Goal: Contribute content: Add original content to the website for others to see

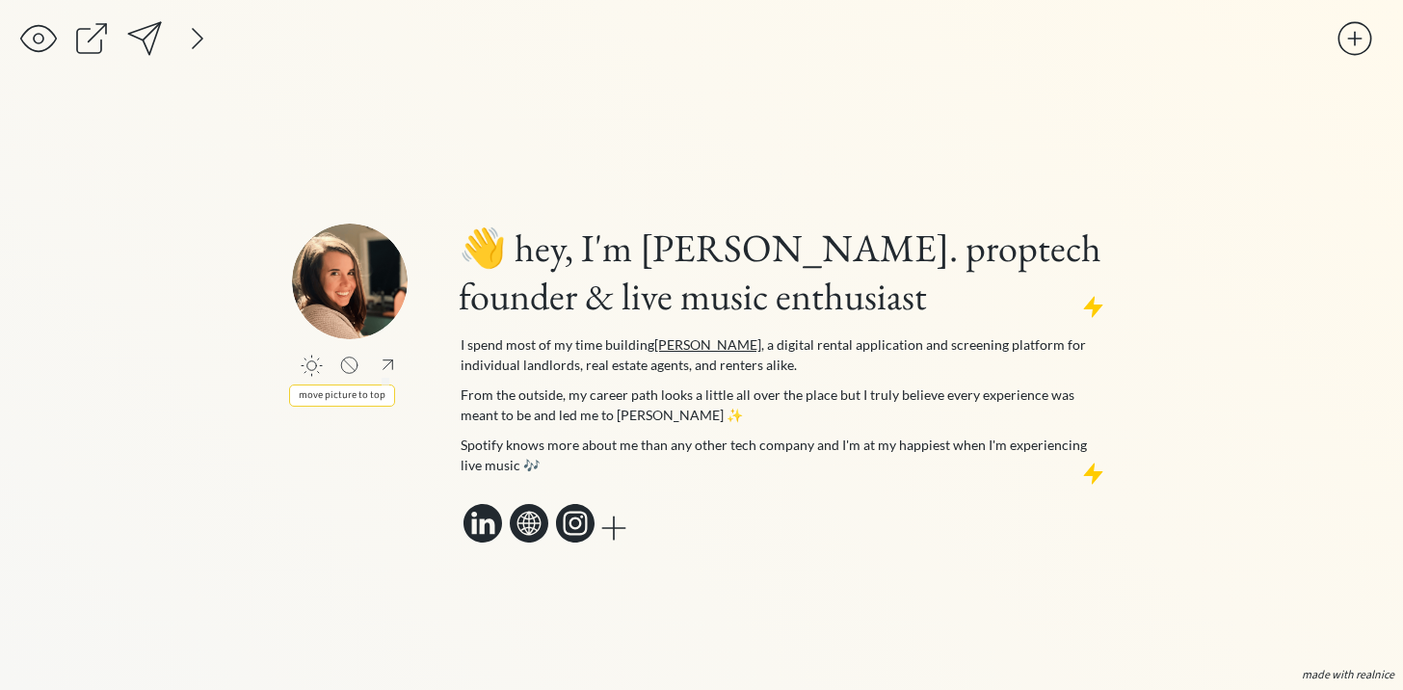
click at [385, 366] on div at bounding box center [388, 365] width 24 height 22
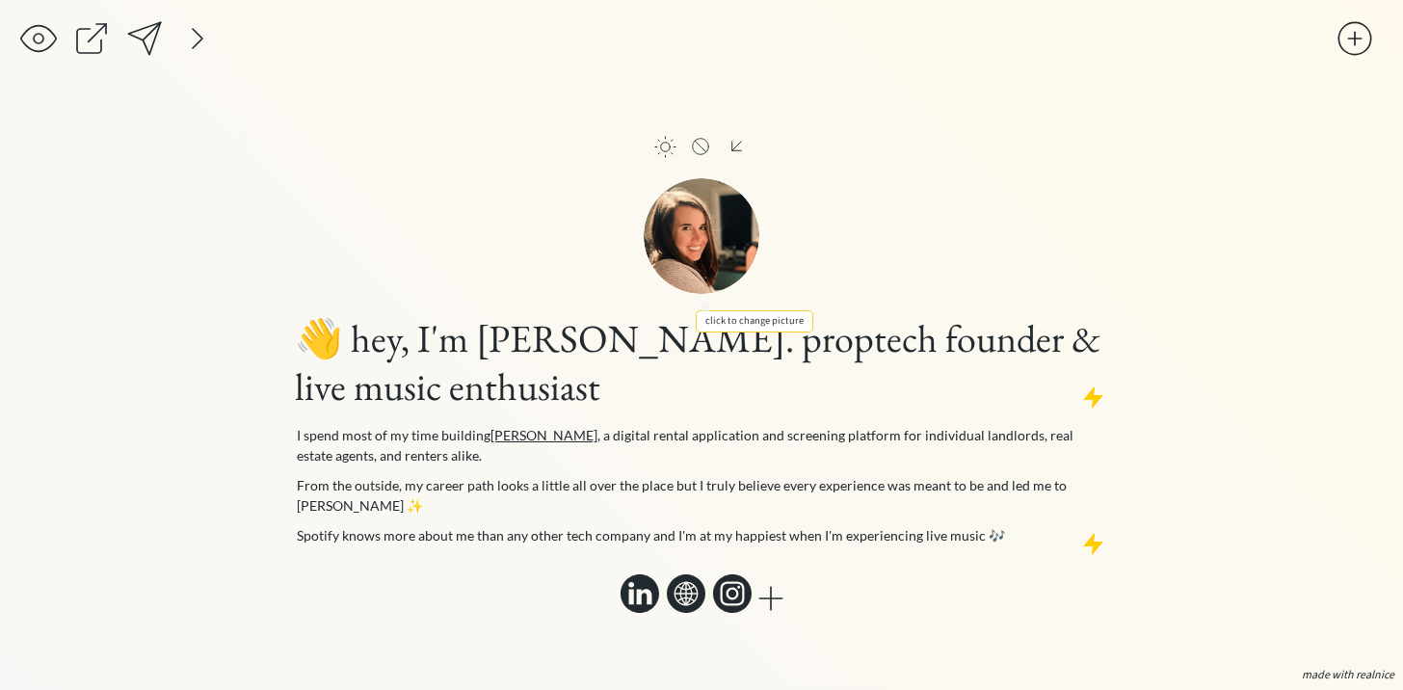
click at [698, 250] on input "file" at bounding box center [702, 236] width 116 height 116
type input "C:\fakepath\TessLesliePhotos-austin-business-branding-photos-006.jpg"
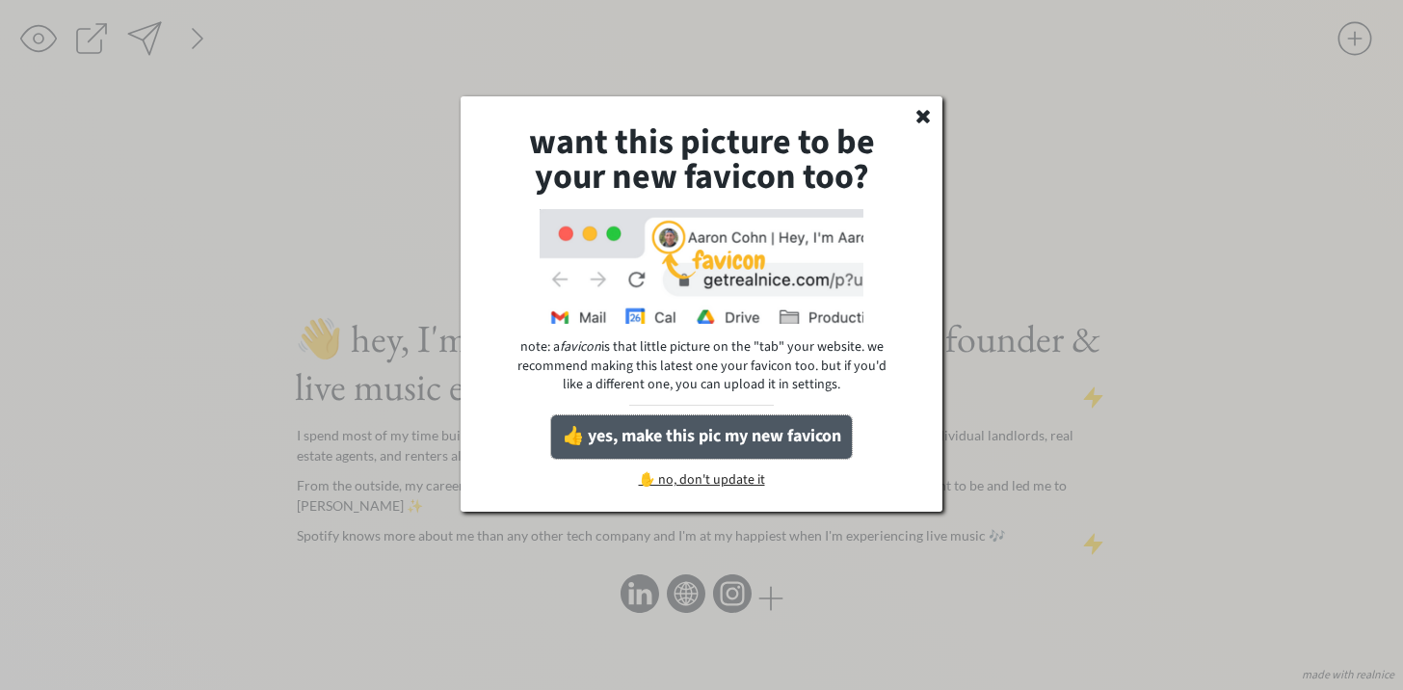
click at [656, 442] on button "👍 yes, make this pic my new favicon" at bounding box center [701, 436] width 301 height 43
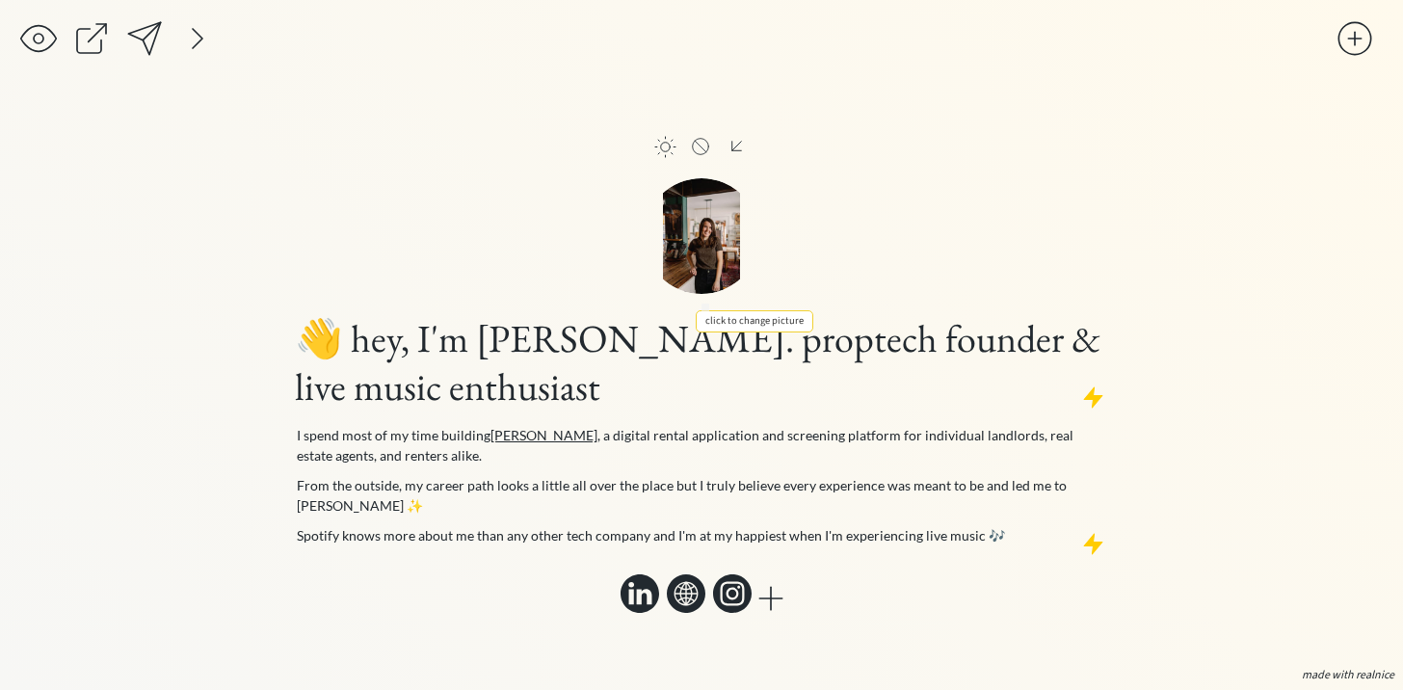
click at [716, 253] on input "file" at bounding box center [702, 236] width 116 height 116
click at [710, 235] on input "file" at bounding box center [702, 236] width 116 height 116
click at [693, 245] on input "file" at bounding box center [702, 236] width 116 height 116
type input "C:\fakepath\TessLesliePhotos-austin-business-branding-photos-006.jpg"
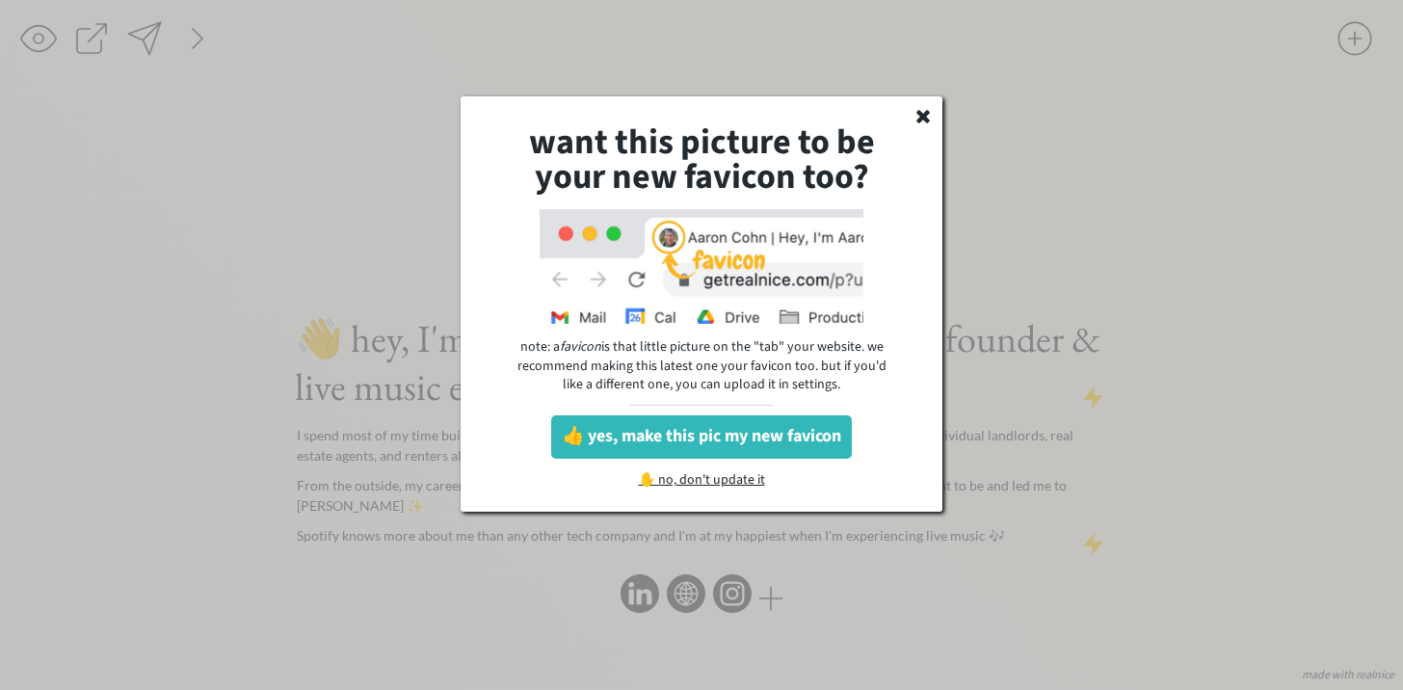
click at [732, 486] on div "✋ no, don't update it" at bounding box center [702, 482] width 162 height 19
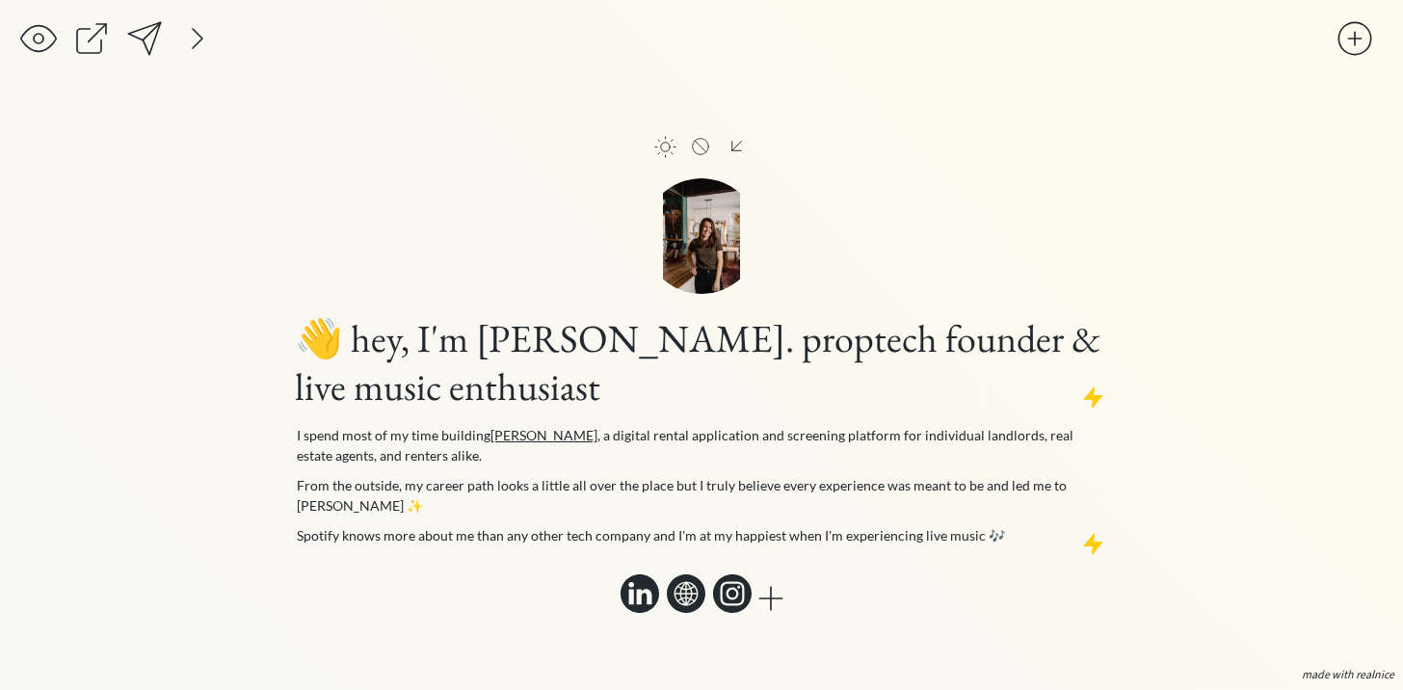
click at [705, 242] on input "file" at bounding box center [702, 236] width 116 height 116
type input "C:\fakepath\TessLesliePhotos-austin-business-branding-photos-006 2.jpg"
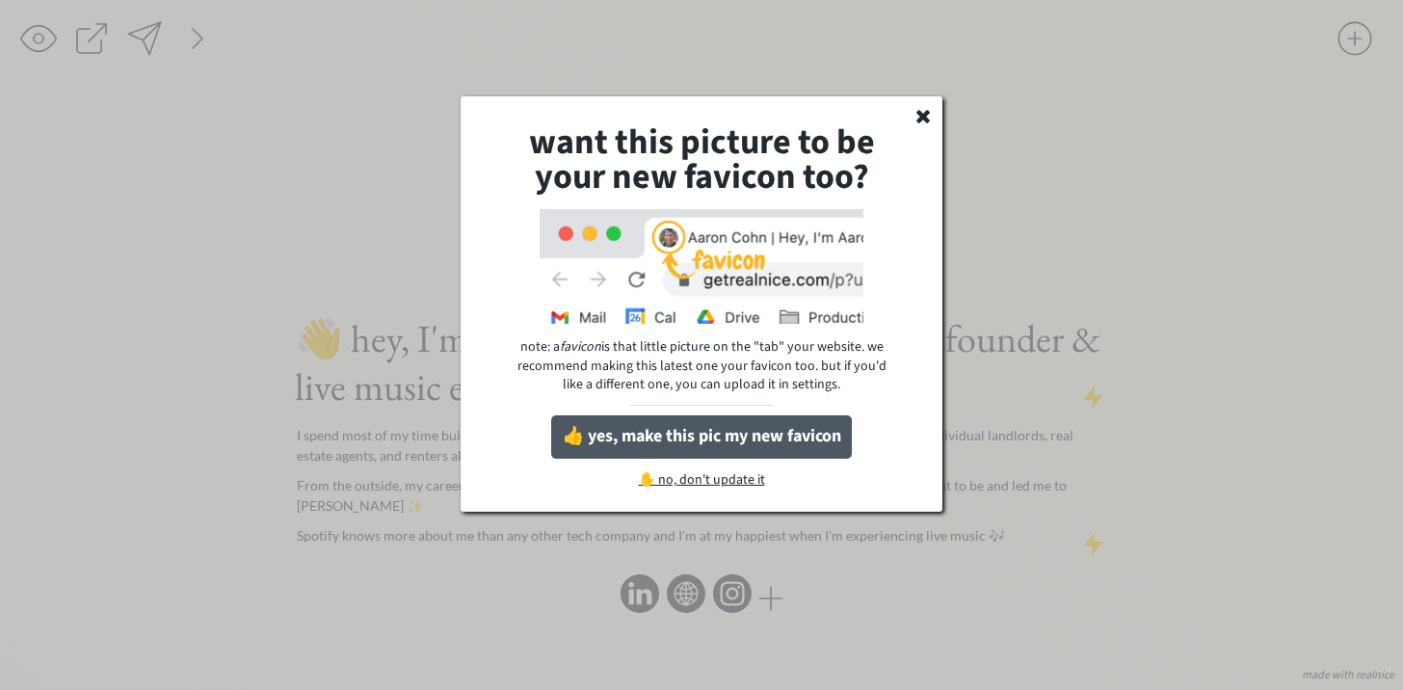
click at [757, 431] on button "👍 yes, make this pic my new favicon" at bounding box center [701, 436] width 301 height 43
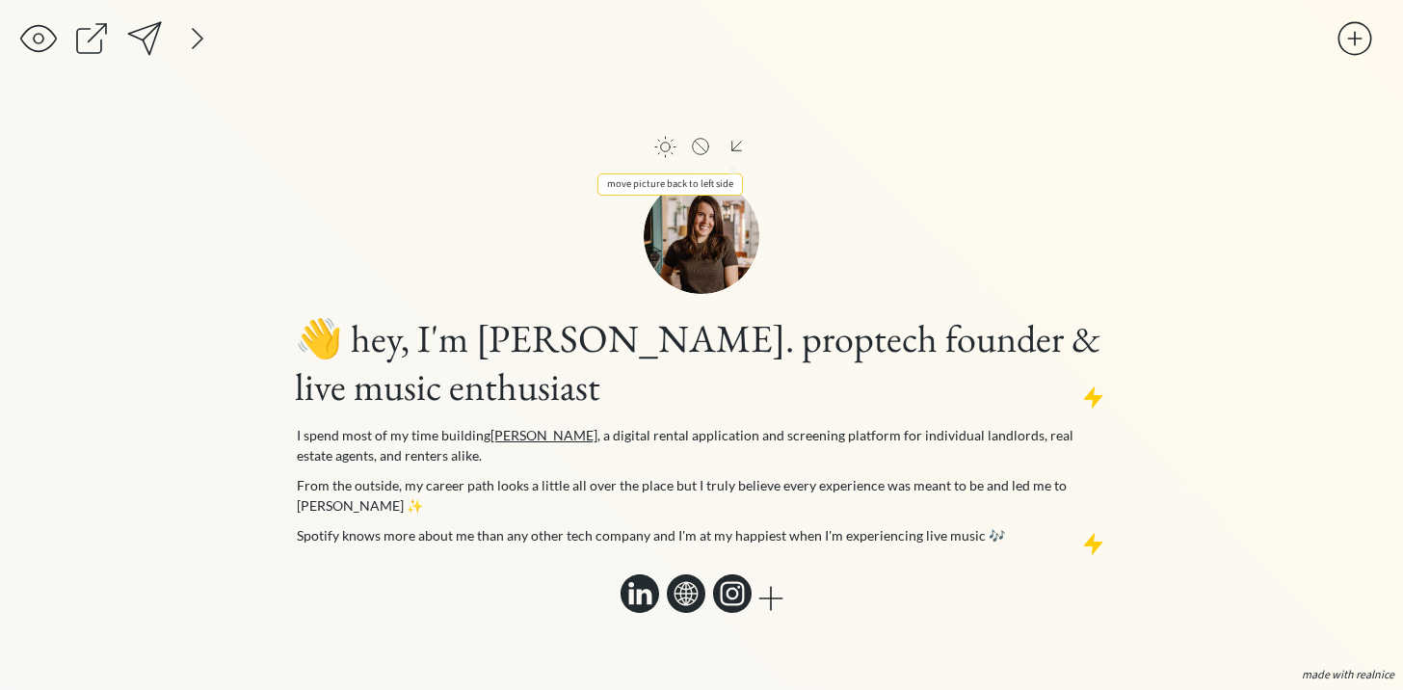
click at [738, 156] on div at bounding box center [737, 146] width 24 height 22
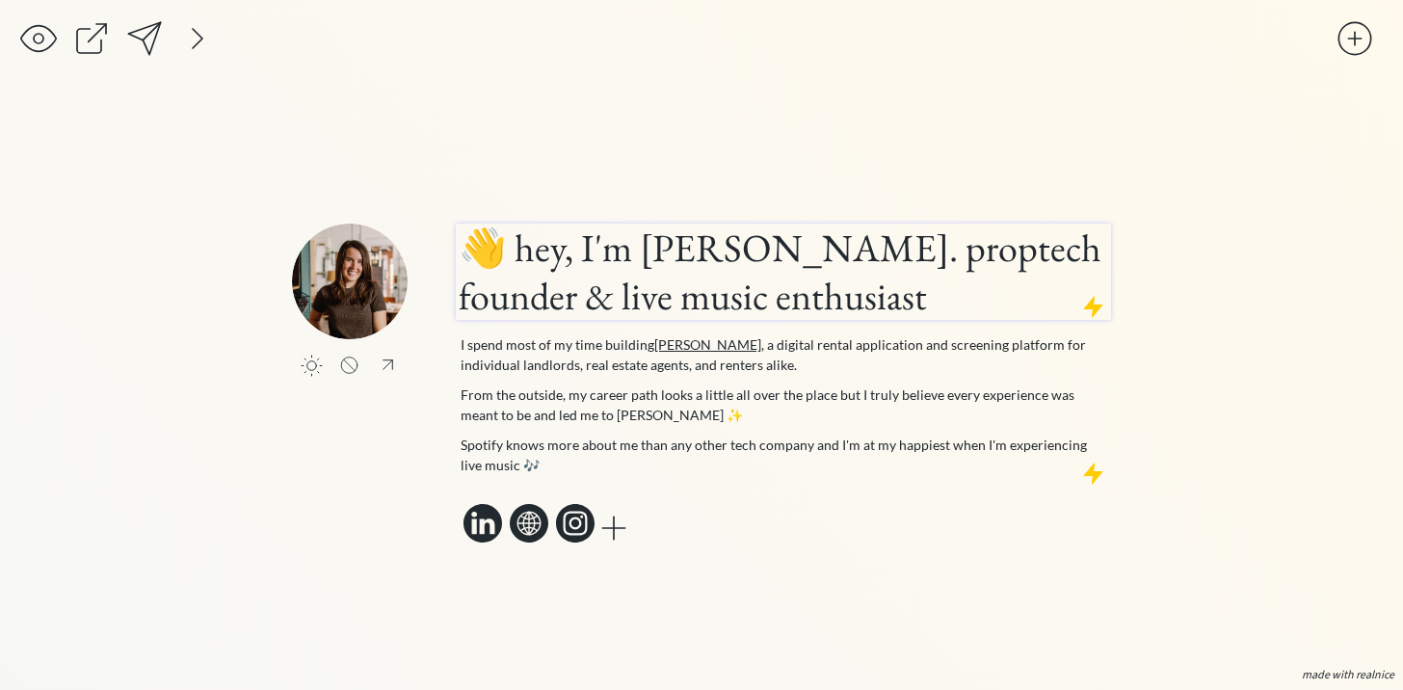
click at [789, 253] on h1 "👋 hey, I'm [PERSON_NAME]. proptech founder & live music enthusiast" at bounding box center [784, 272] width 650 height 96
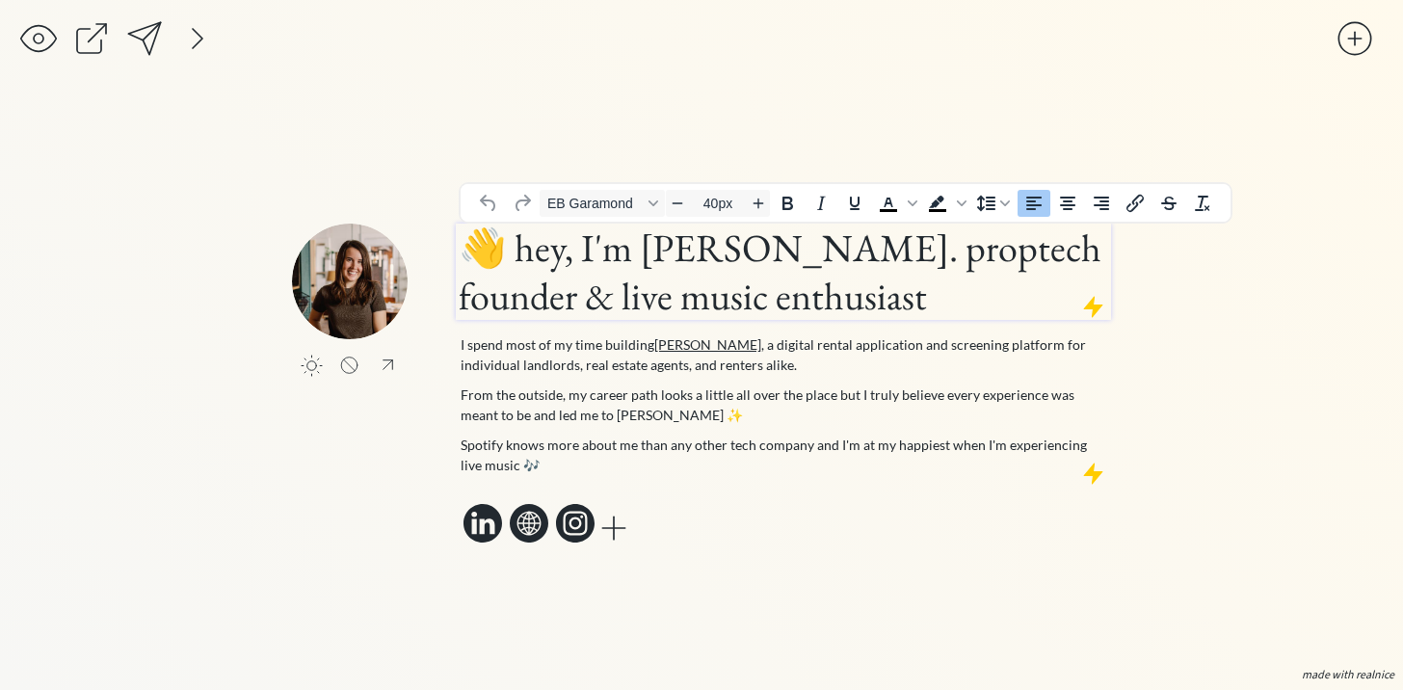
click at [789, 253] on h1 "👋 hey, I'm [PERSON_NAME]. proptech founder & live music enthusiast" at bounding box center [784, 272] width 650 height 96
click at [167, 235] on div "click to upload a picture click to upload a picture 👋 hey, I'm [PERSON_NAME]. p…" at bounding box center [701, 345] width 1403 height 690
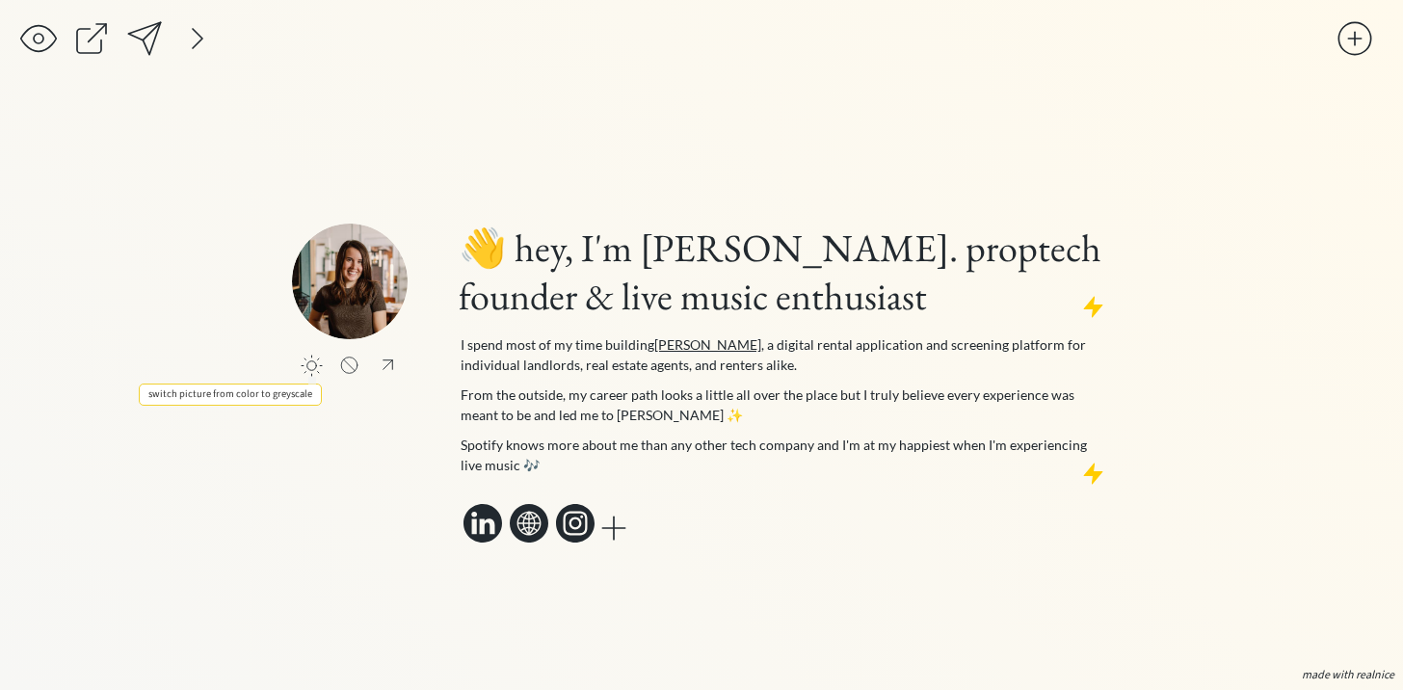
click at [312, 369] on div at bounding box center [312, 366] width 22 height 22
click at [197, 42] on div at bounding box center [197, 38] width 39 height 39
click at [456, 40] on div at bounding box center [462, 38] width 39 height 39
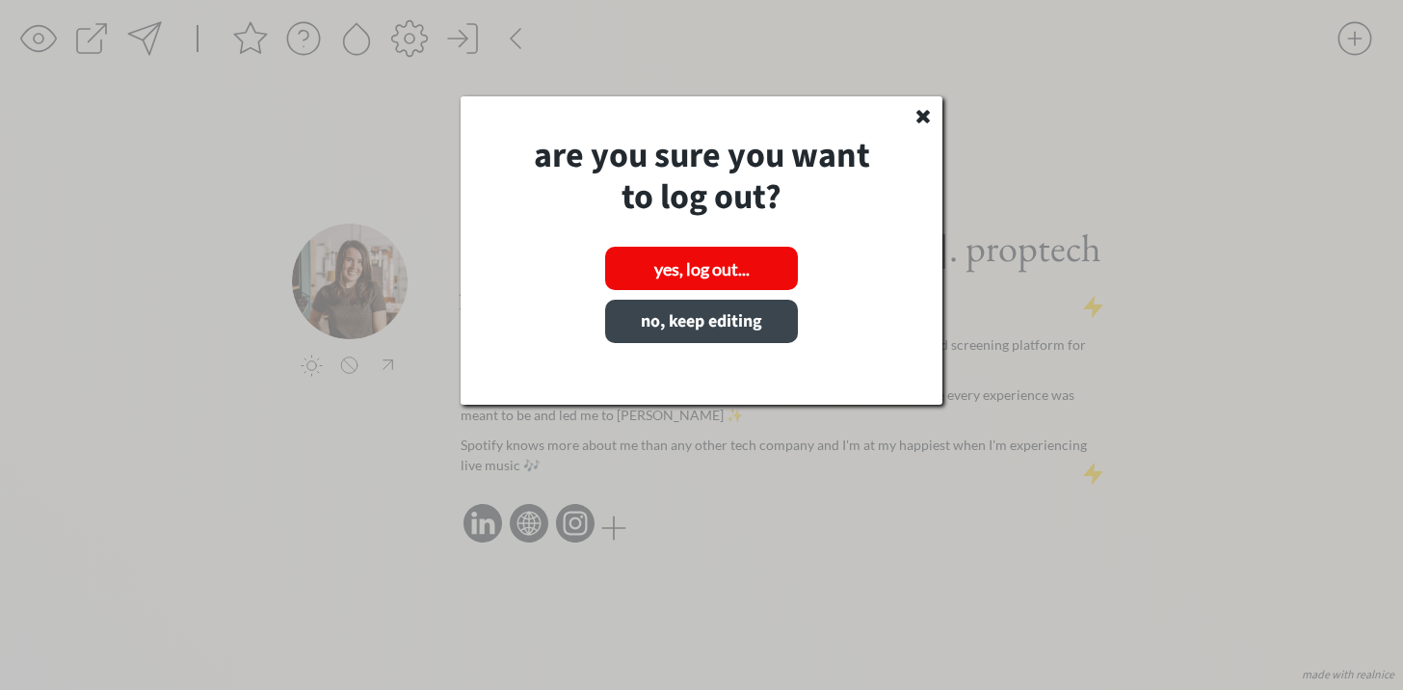
click at [772, 334] on button "no, keep editing" at bounding box center [701, 321] width 193 height 43
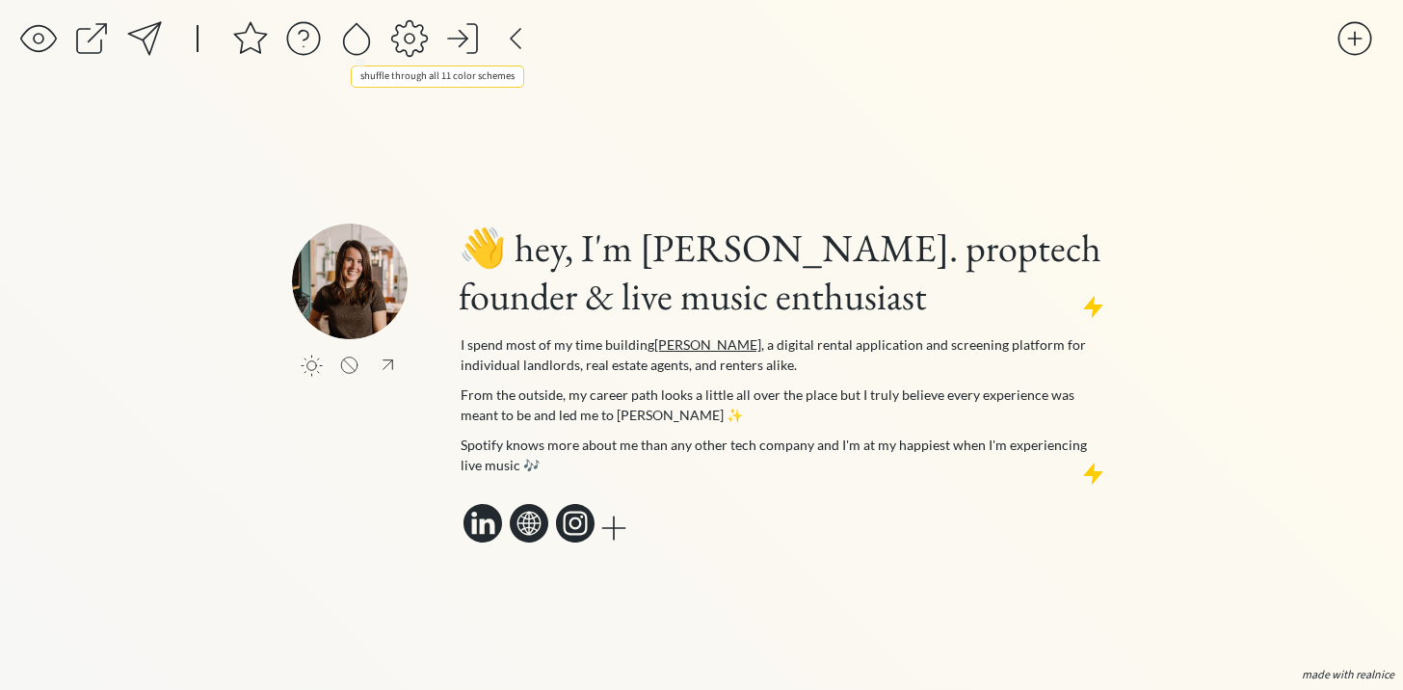
click at [364, 42] on div at bounding box center [356, 38] width 39 height 39
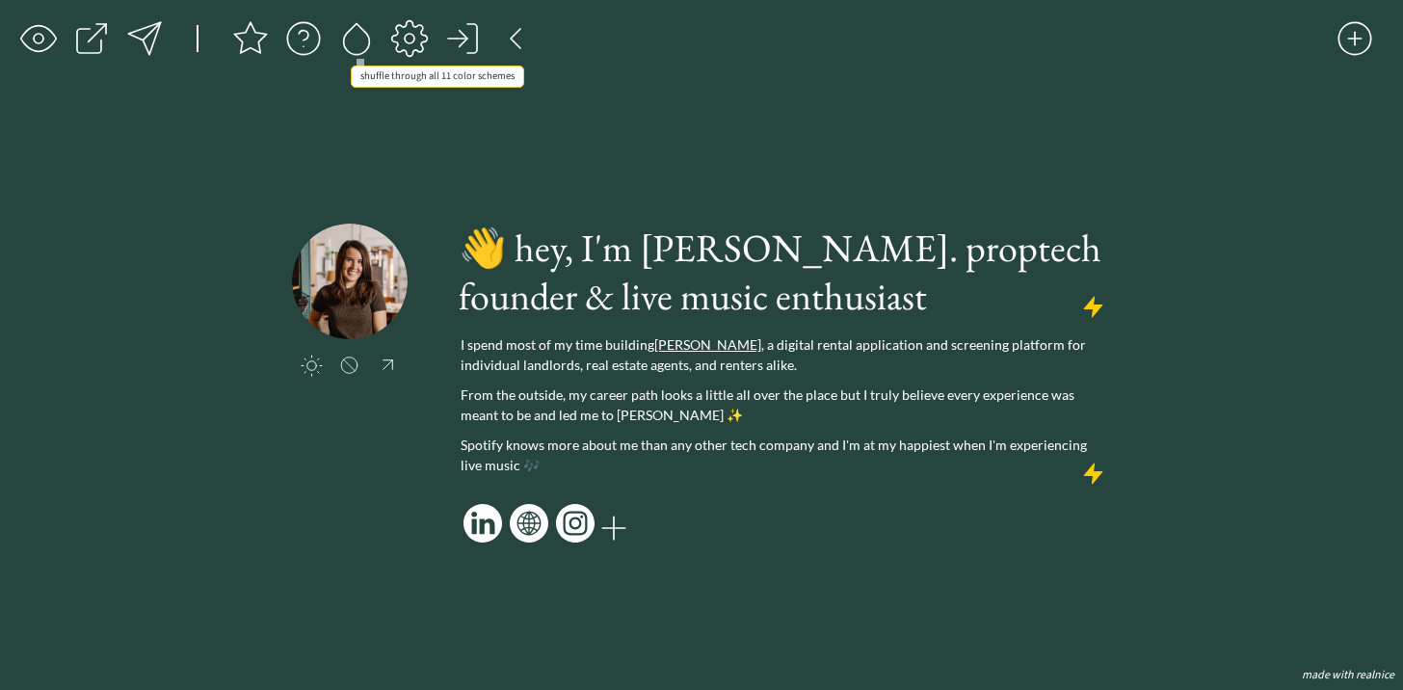
click at [355, 41] on div at bounding box center [356, 38] width 39 height 39
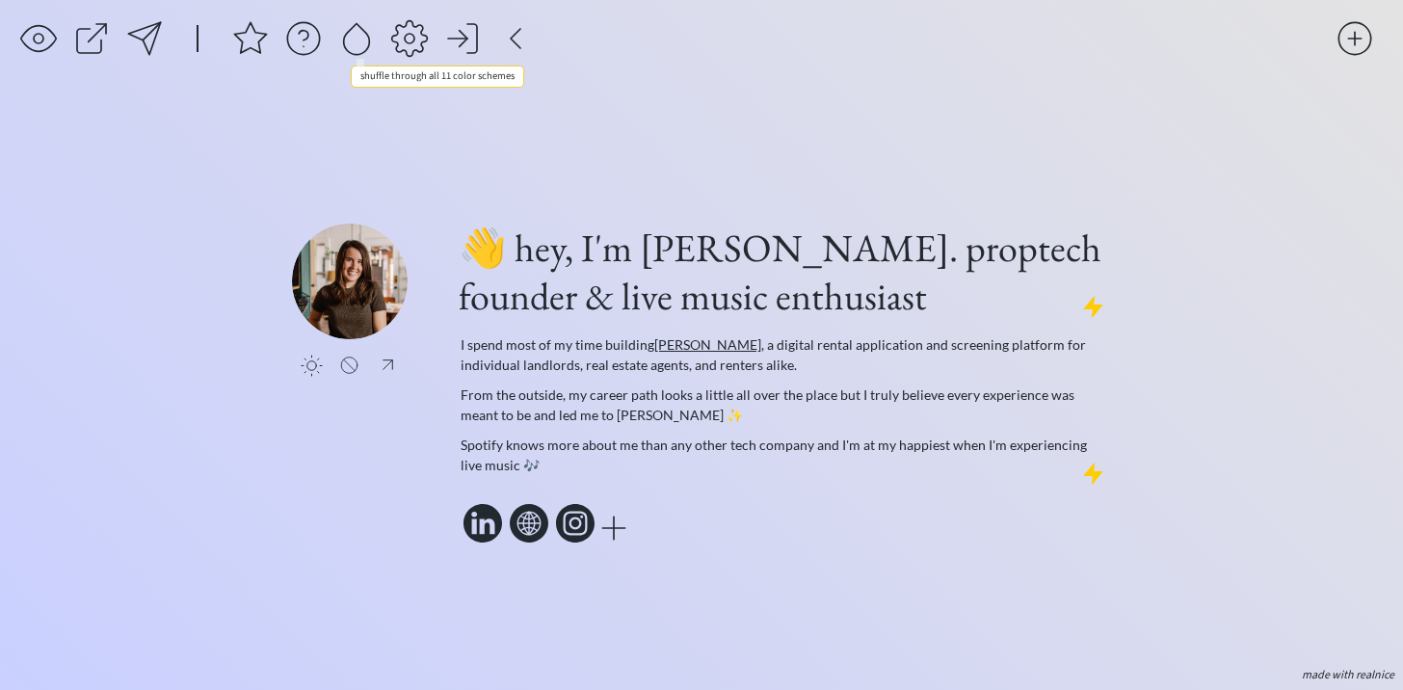
click at [355, 41] on div at bounding box center [356, 38] width 39 height 39
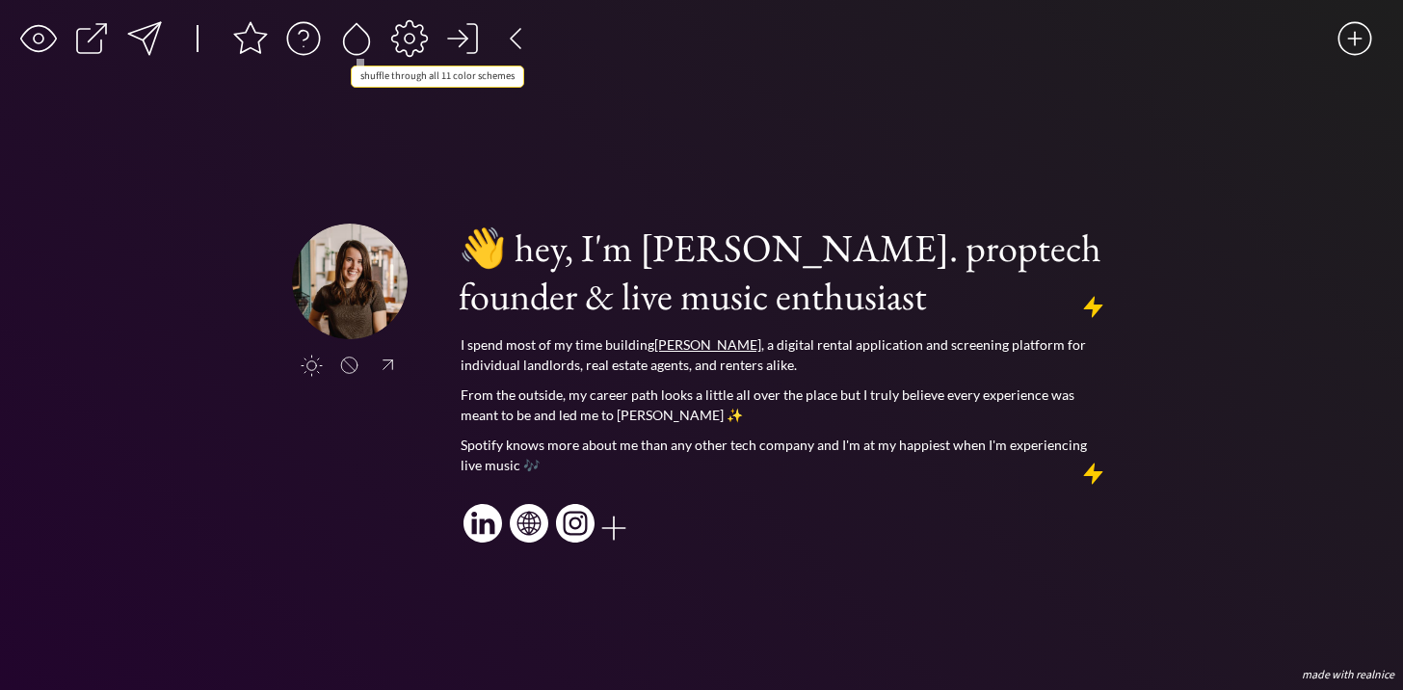
click at [355, 41] on div at bounding box center [356, 38] width 39 height 39
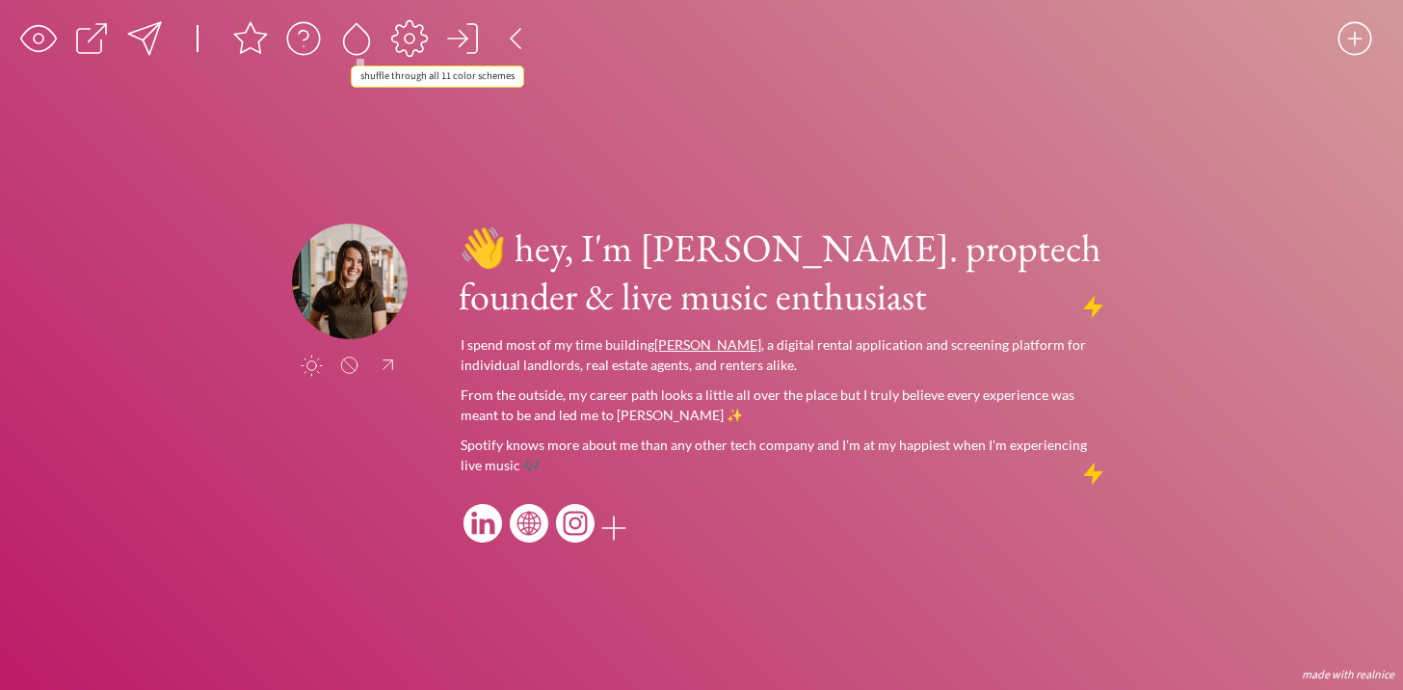
click at [355, 41] on div at bounding box center [356, 38] width 39 height 39
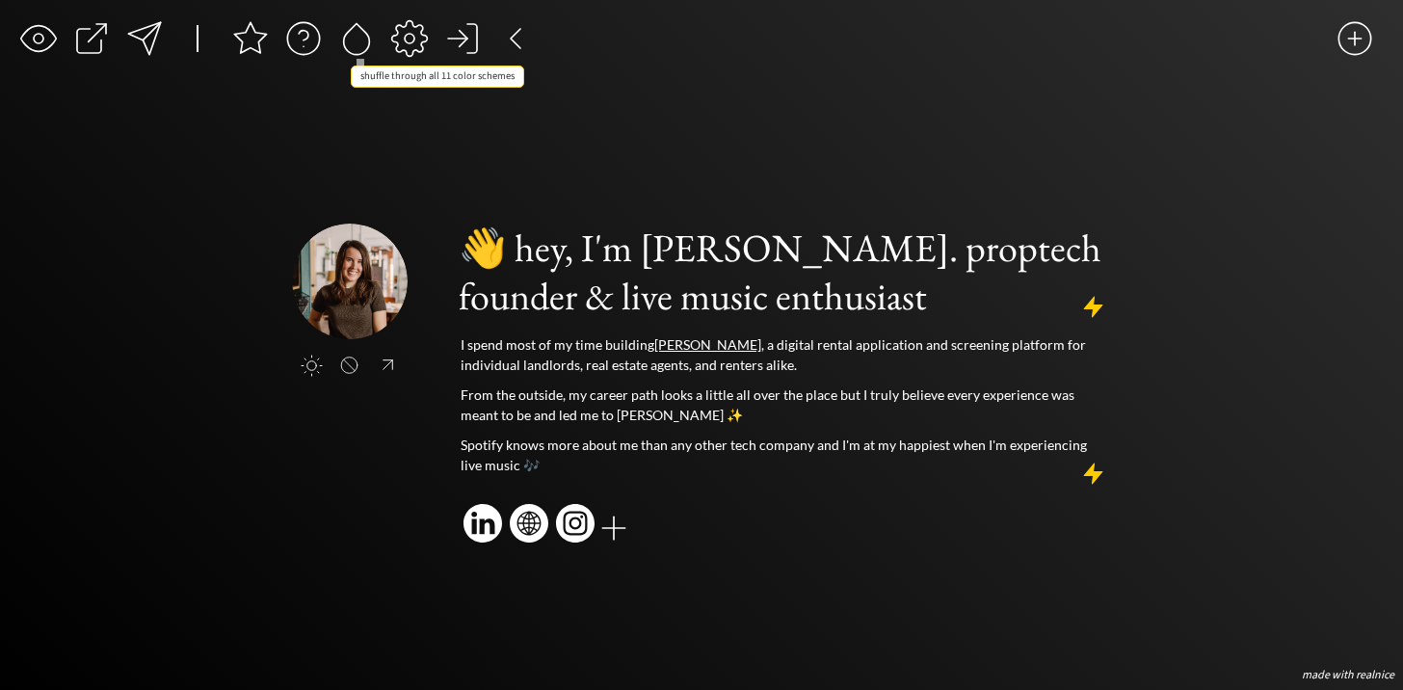
click at [355, 41] on div at bounding box center [356, 38] width 39 height 39
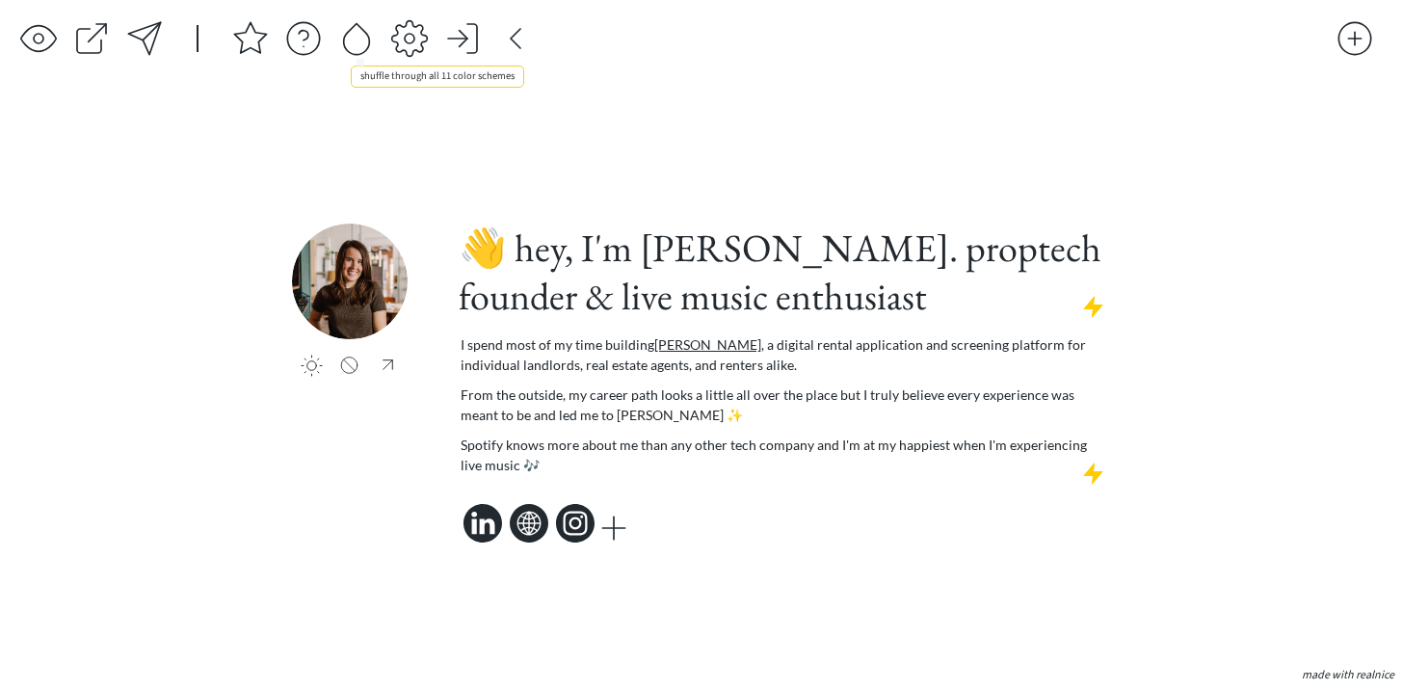
click at [355, 41] on div at bounding box center [356, 38] width 39 height 39
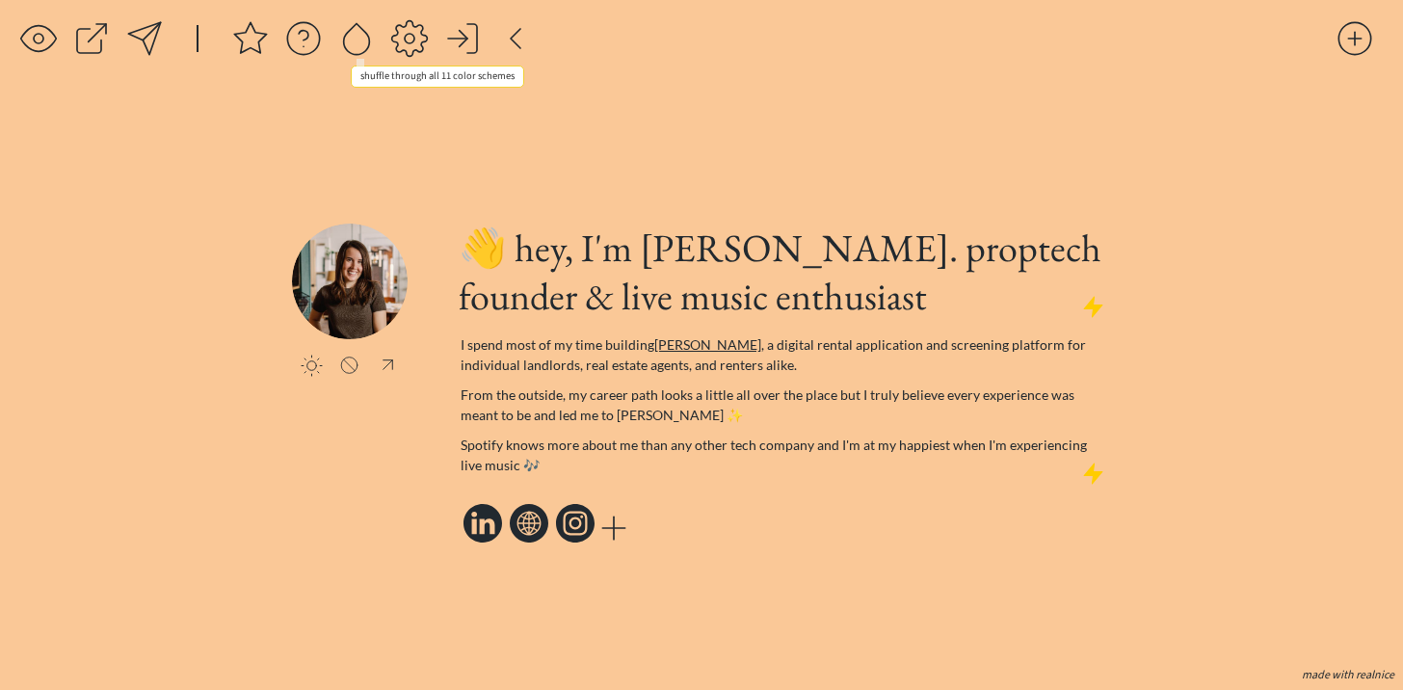
click at [355, 41] on div at bounding box center [356, 38] width 39 height 39
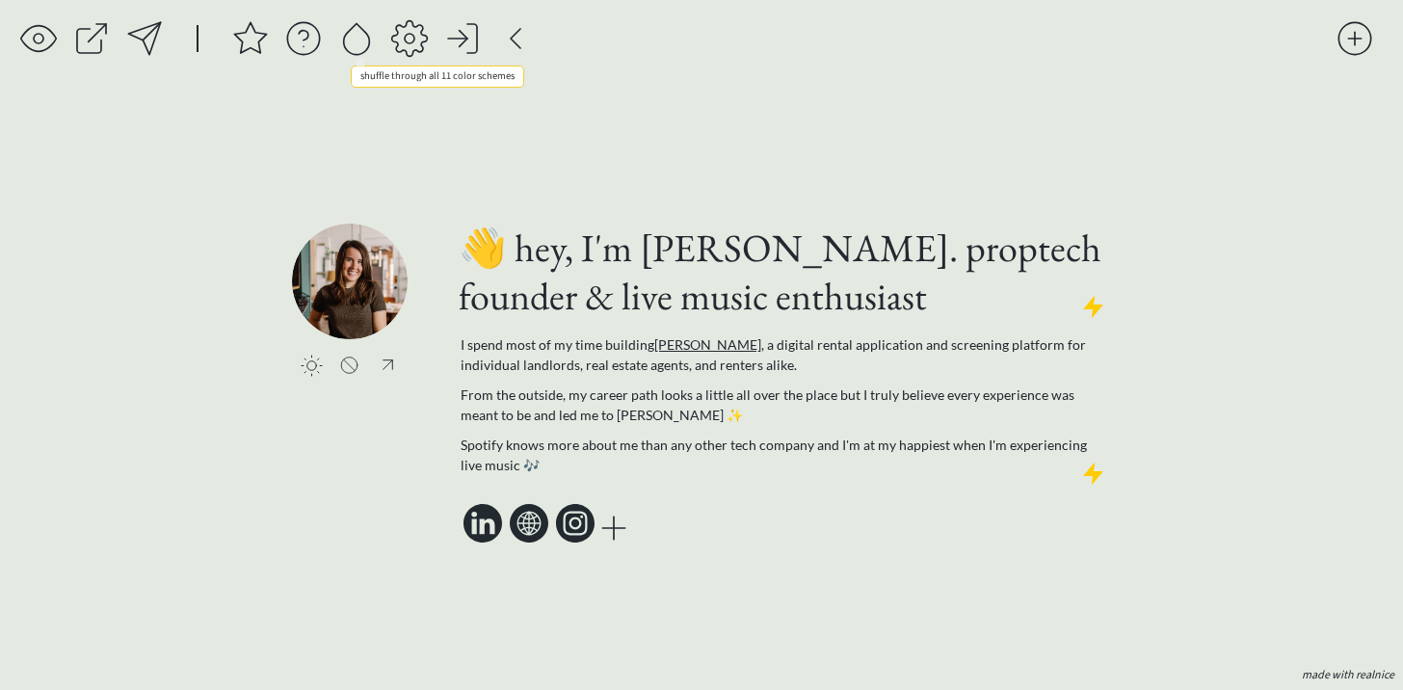
click at [355, 41] on div at bounding box center [356, 38] width 39 height 39
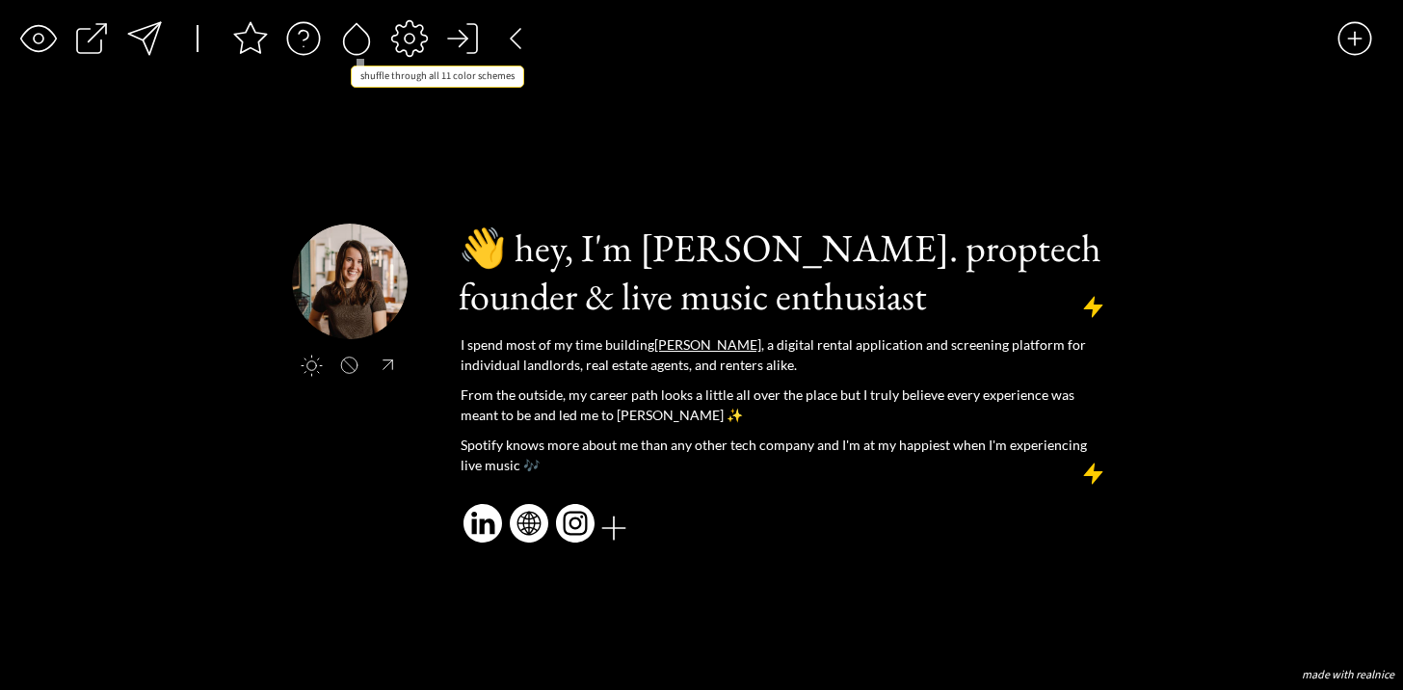
click at [355, 41] on div at bounding box center [356, 38] width 39 height 39
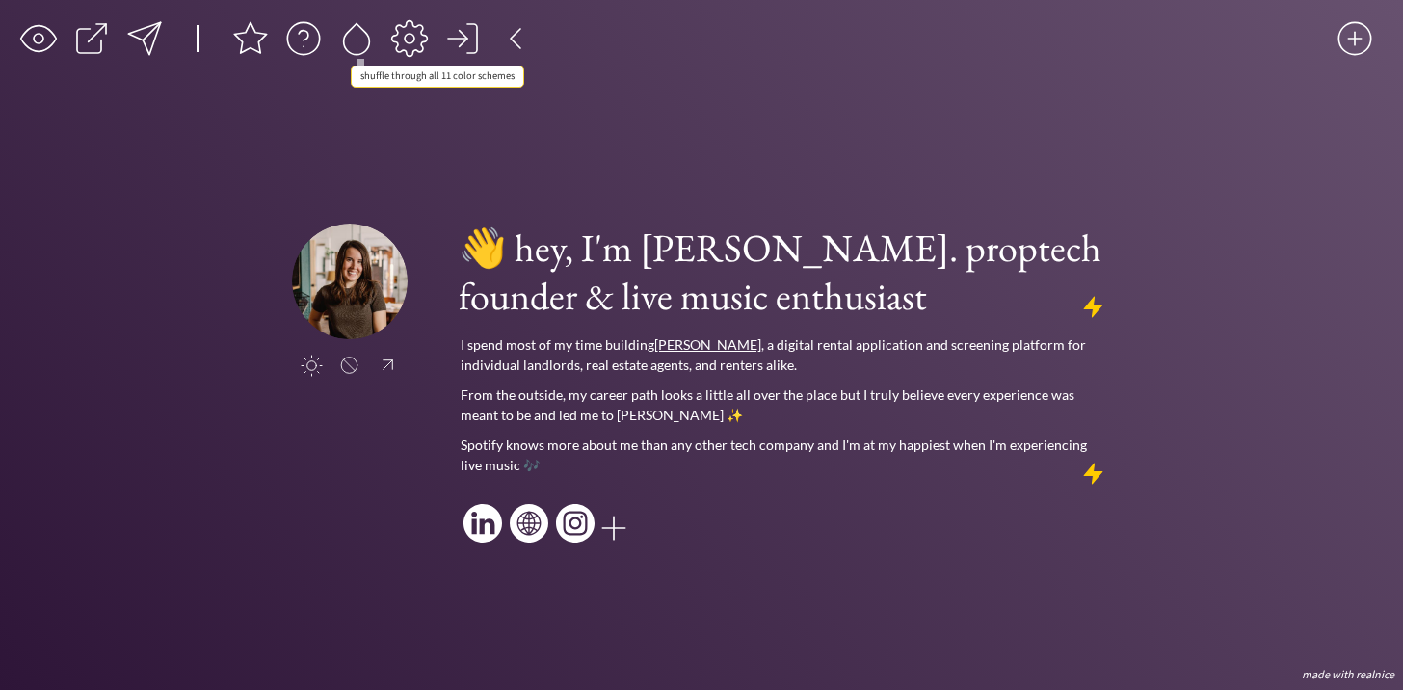
click at [355, 41] on div at bounding box center [356, 38] width 39 height 39
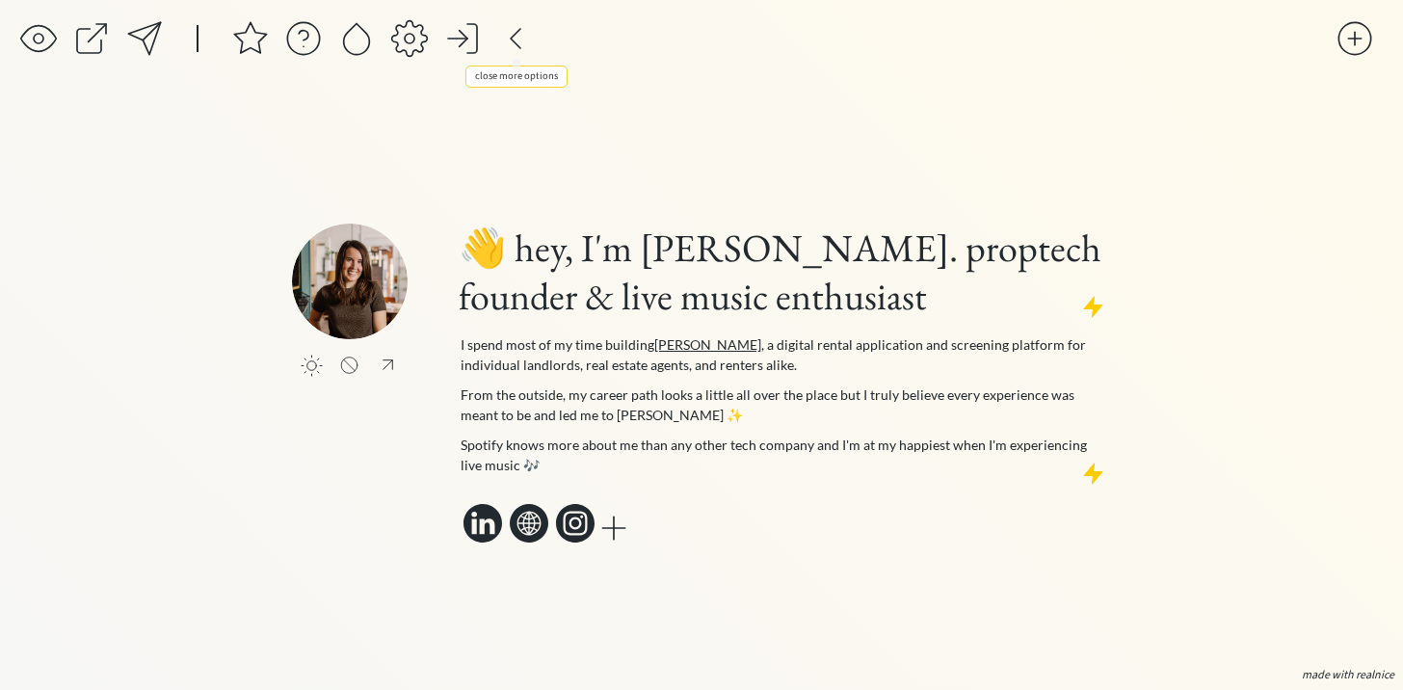
click at [509, 42] on div at bounding box center [515, 38] width 39 height 39
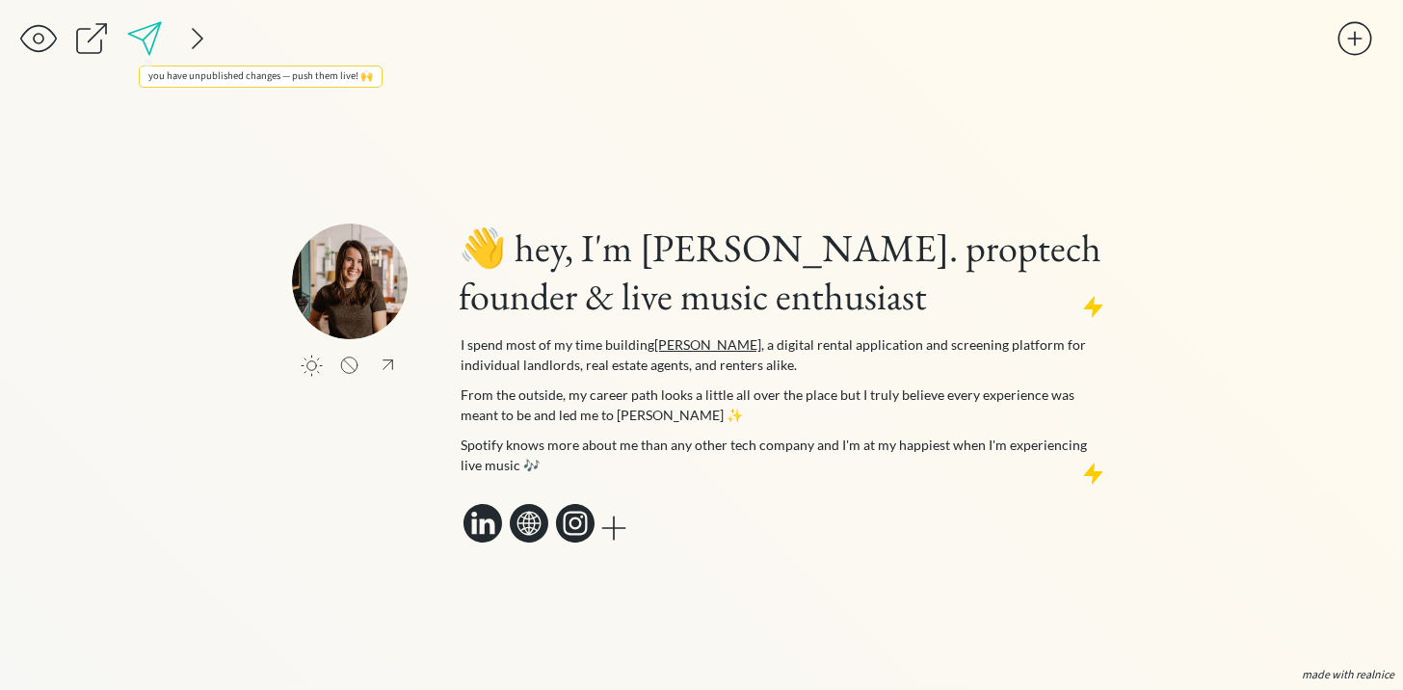
click at [144, 41] on div at bounding box center [144, 38] width 39 height 39
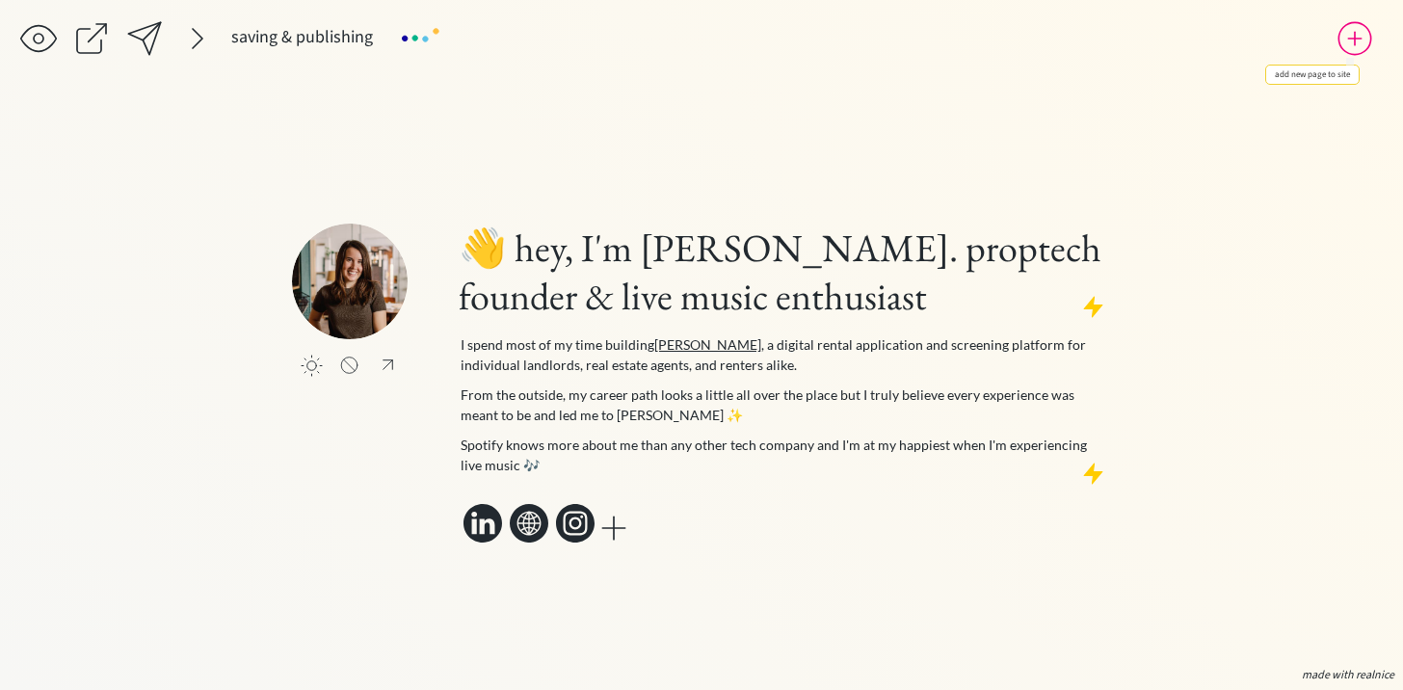
click at [1354, 41] on div at bounding box center [1355, 38] width 39 height 39
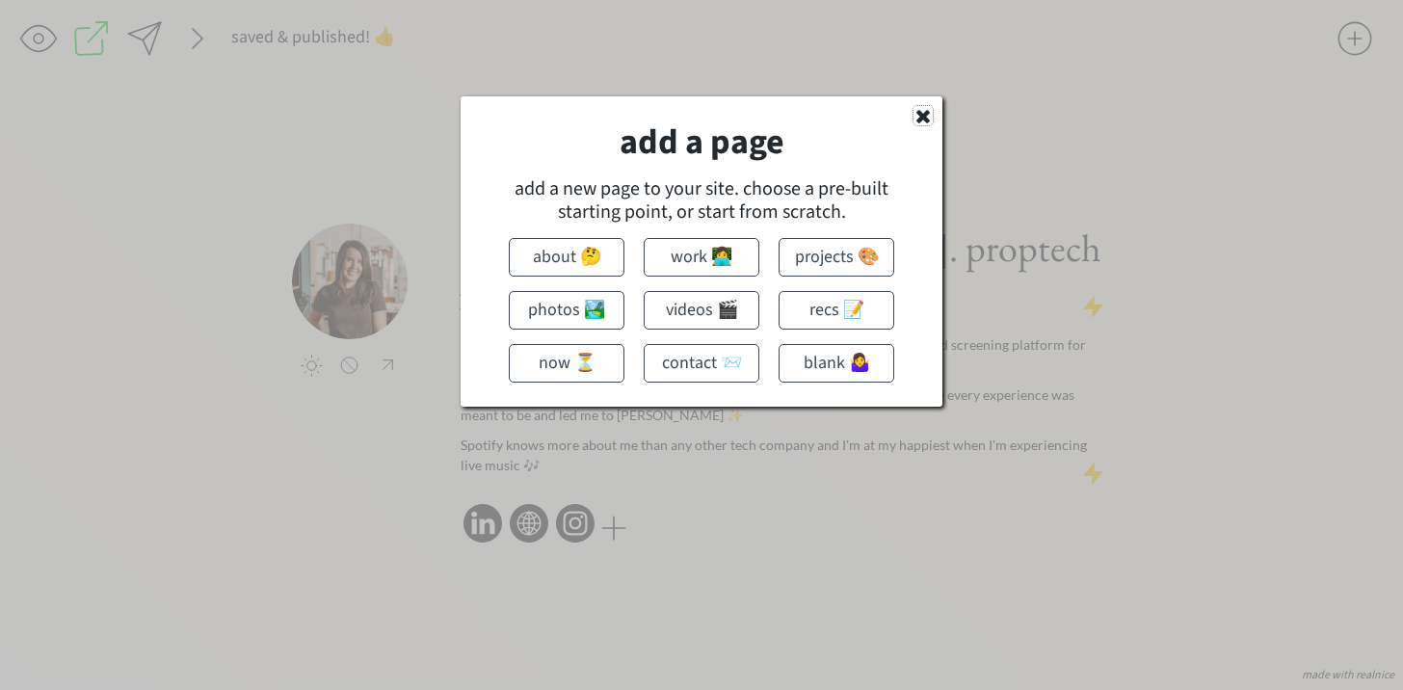
click at [920, 118] on use at bounding box center [923, 116] width 13 height 13
